Goal: Ask a question

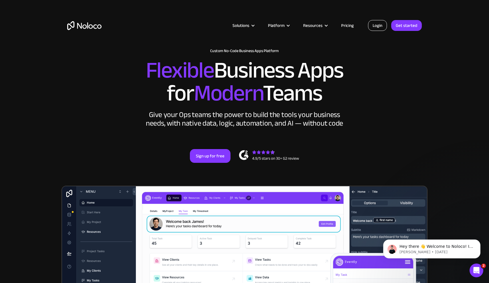
click at [382, 26] on link "Login" at bounding box center [377, 25] width 19 height 11
click at [384, 26] on link "Login" at bounding box center [377, 25] width 19 height 11
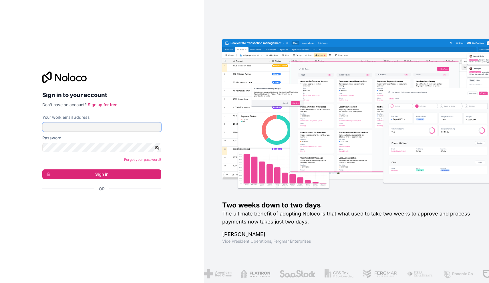
click at [119, 124] on input "Your work email address" at bounding box center [101, 127] width 119 height 9
type input "[EMAIL_ADDRESS][DOMAIN_NAME]"
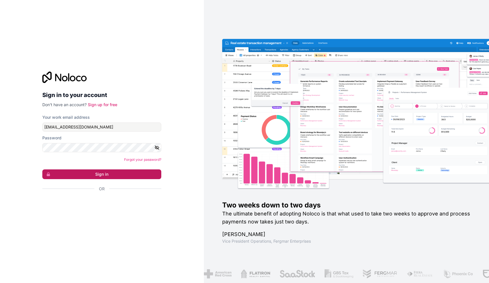
click at [121, 174] on button "Sign in" at bounding box center [101, 174] width 119 height 10
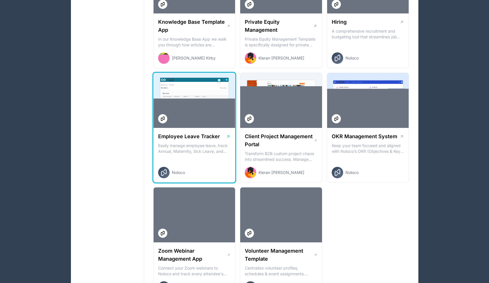
scroll to position [602, 0]
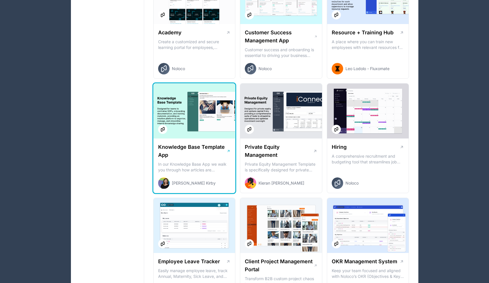
click at [204, 149] on h1 "Knowledge Base Template App" at bounding box center [192, 151] width 69 height 16
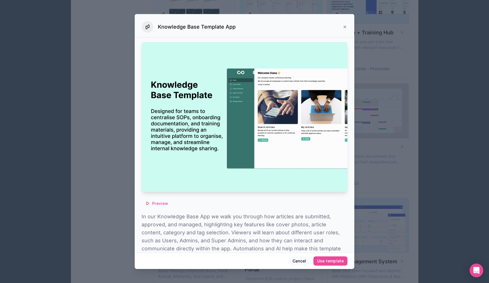
click at [347, 27] on icon at bounding box center [345, 27] width 5 height 5
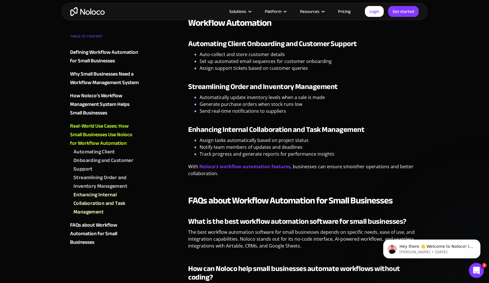
click at [475, 270] on icon "Open Intercom Messenger" at bounding box center [475, 269] width 9 height 9
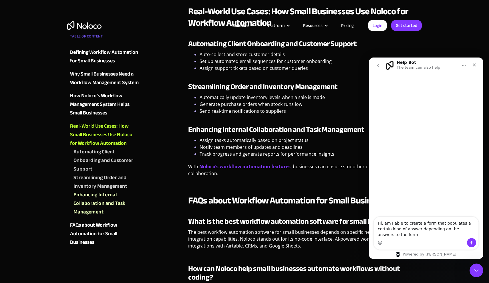
type textarea "Hi, am I able to create a form that populates a certain kind of answer dependin…"
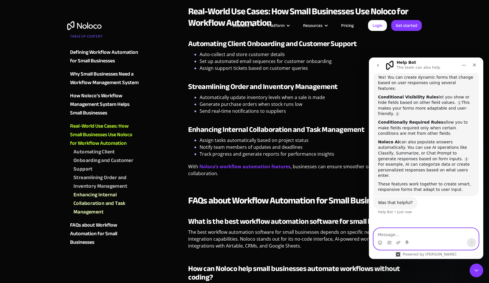
scroll to position [53, 0]
